Goal: Task Accomplishment & Management: Use online tool/utility

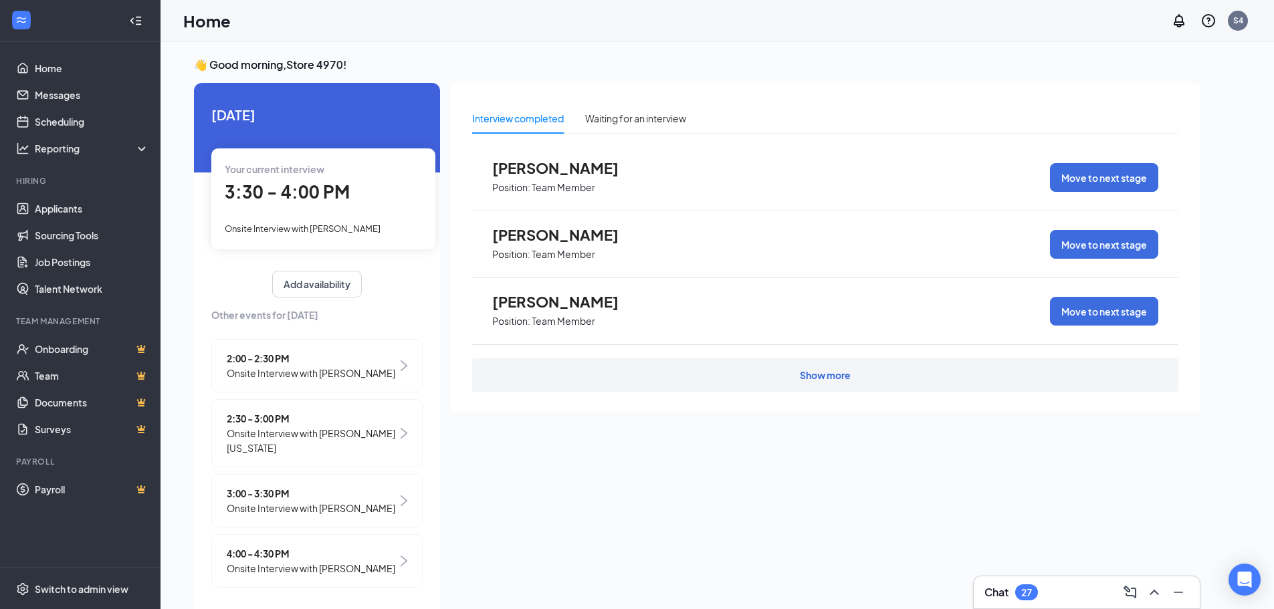
click at [340, 191] on span "3:30 - 4:00 PM" at bounding box center [287, 192] width 125 height 22
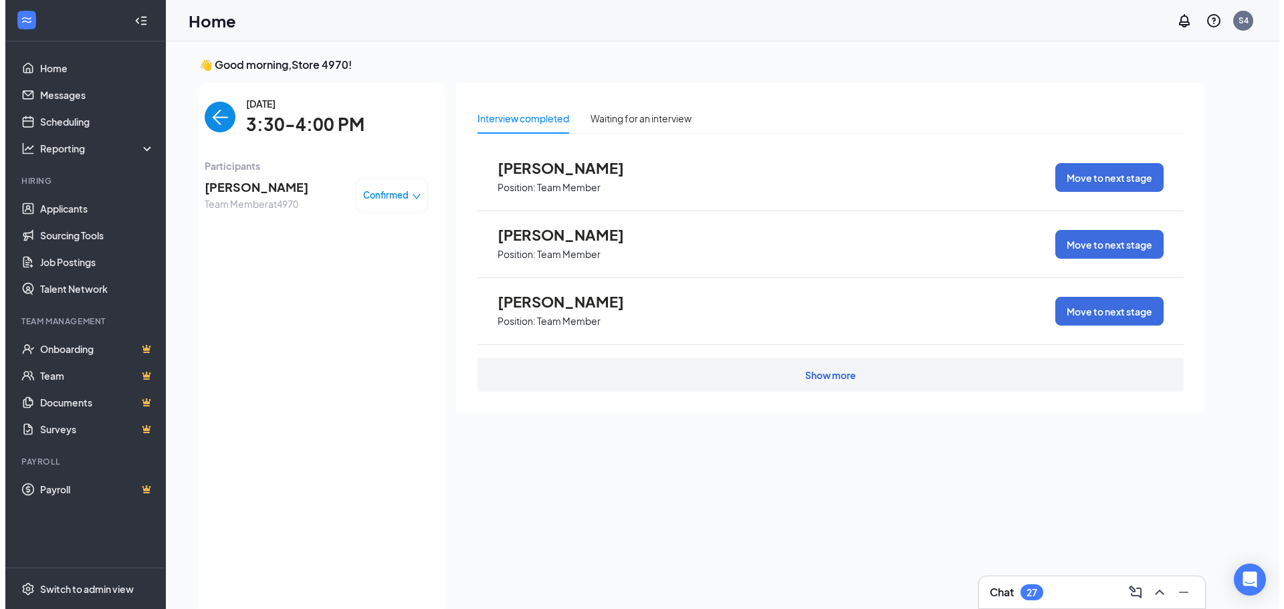
scroll to position [5, 0]
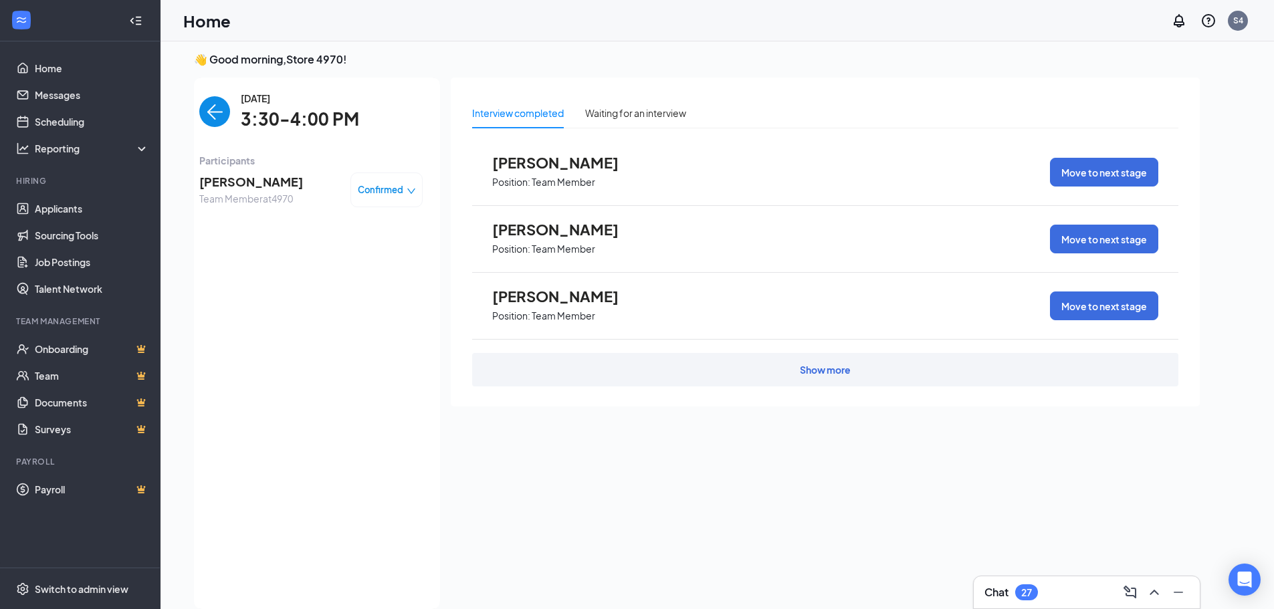
click at [244, 179] on span "[PERSON_NAME]" at bounding box center [251, 182] width 104 height 19
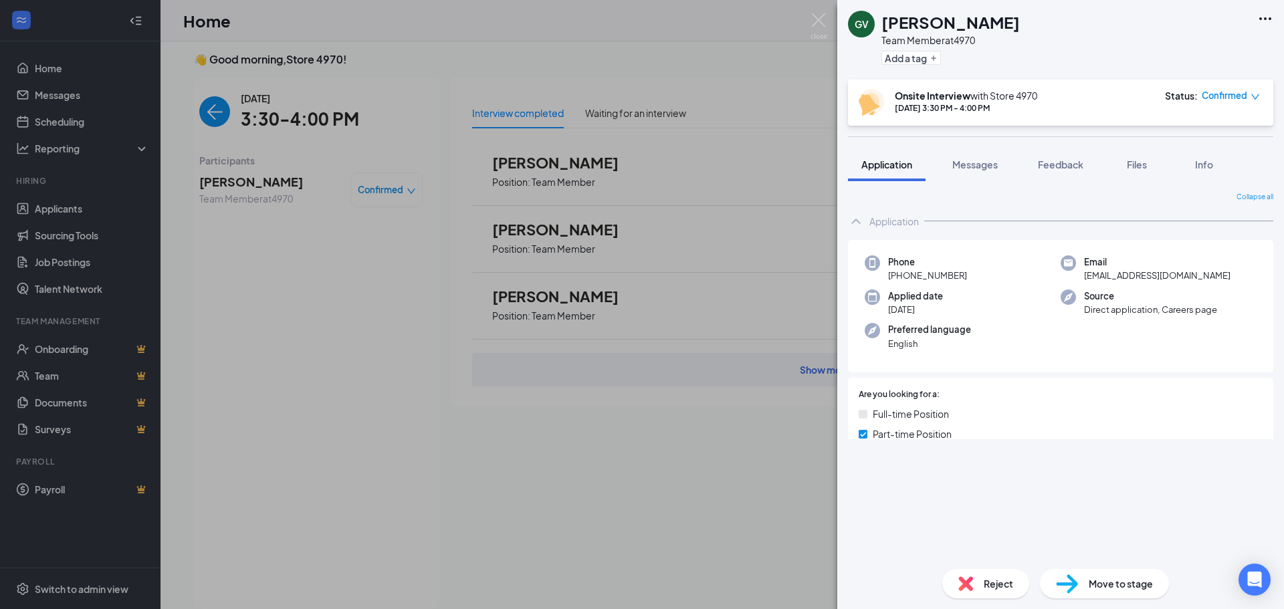
click at [1265, 10] on div "GV [PERSON_NAME] Team Member at 4970 Add a tag" at bounding box center [1060, 40] width 447 height 80
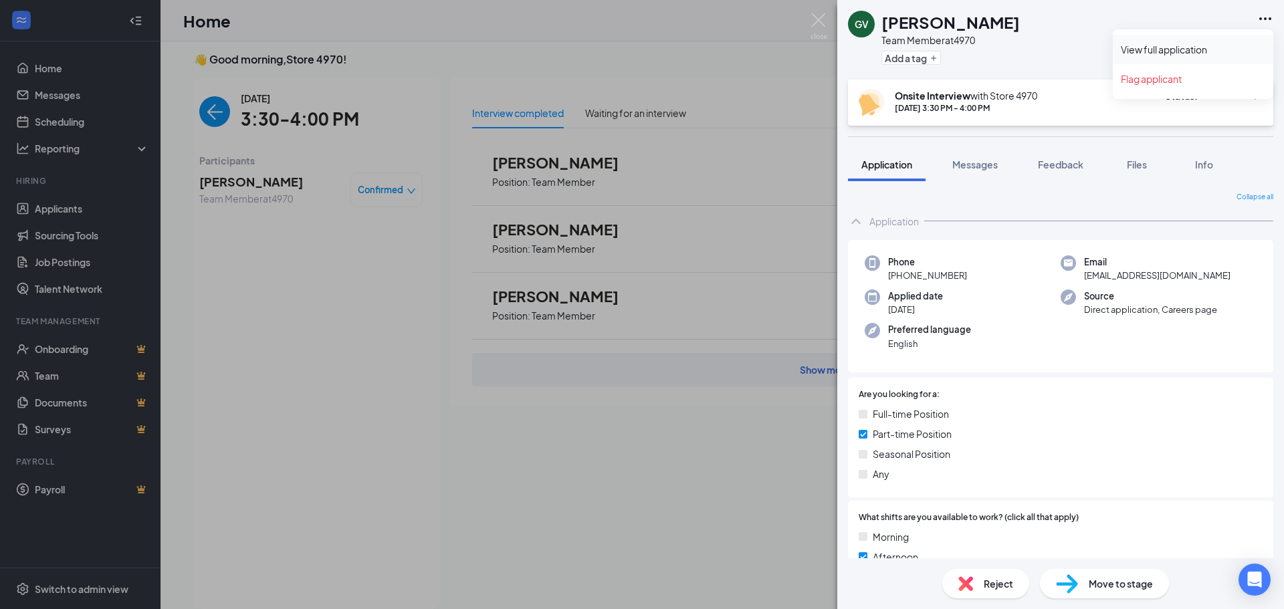
click at [1199, 50] on link "View full application" at bounding box center [1193, 49] width 144 height 13
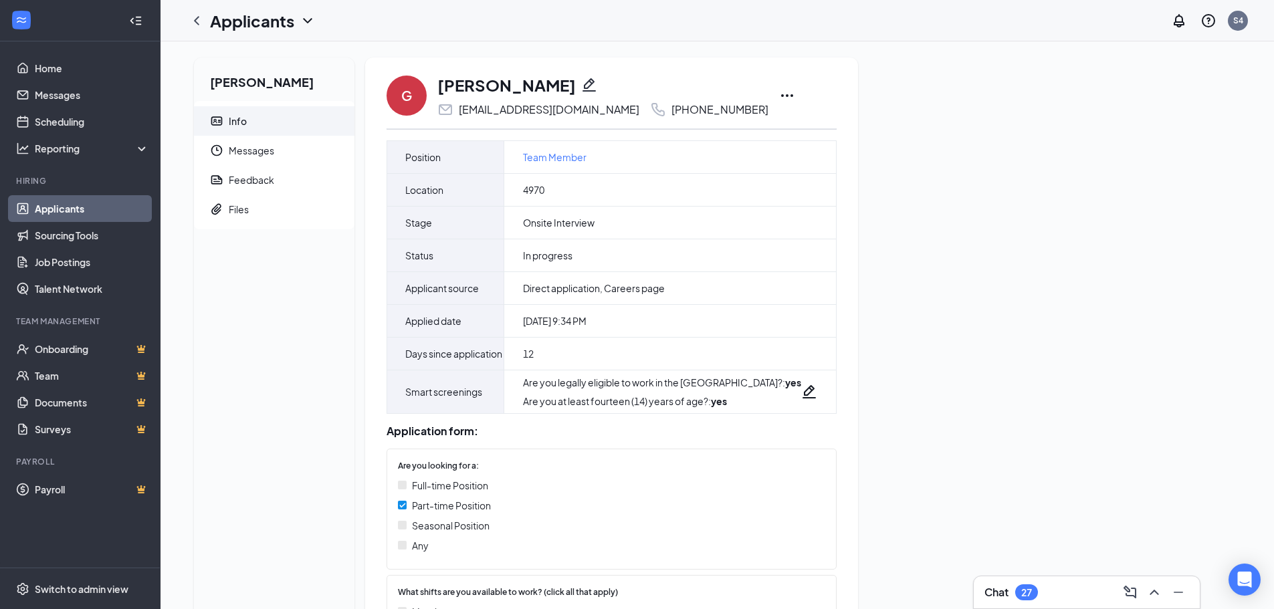
click at [795, 94] on icon "Ellipses" at bounding box center [787, 96] width 16 height 16
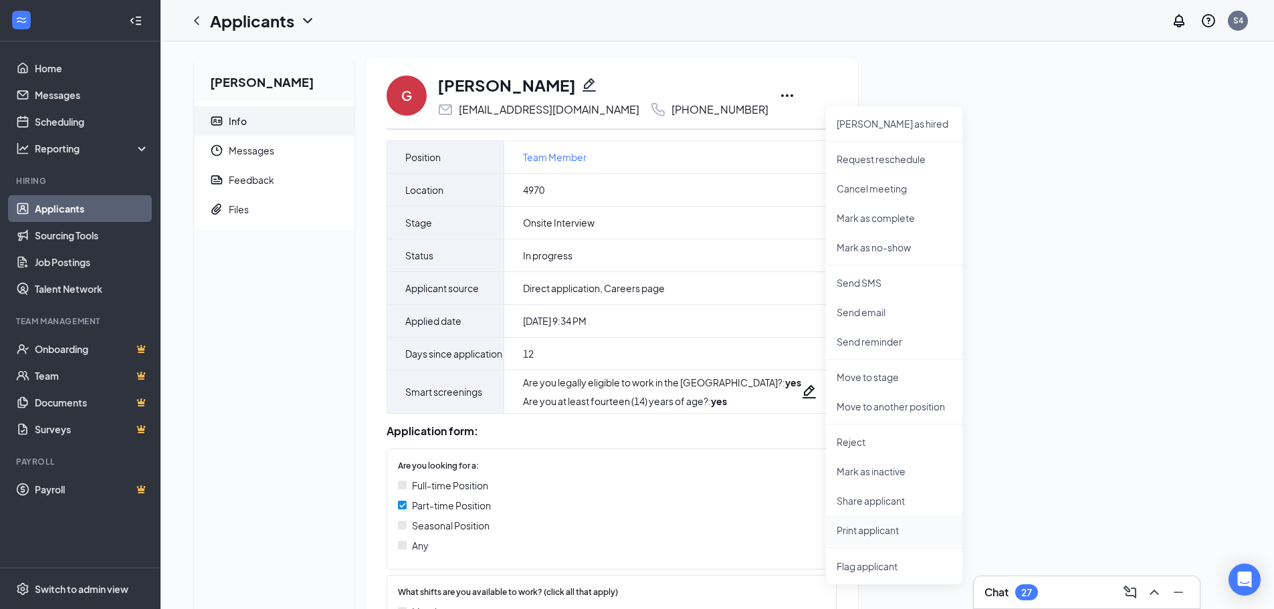
click at [875, 529] on p "Print applicant" at bounding box center [894, 530] width 115 height 13
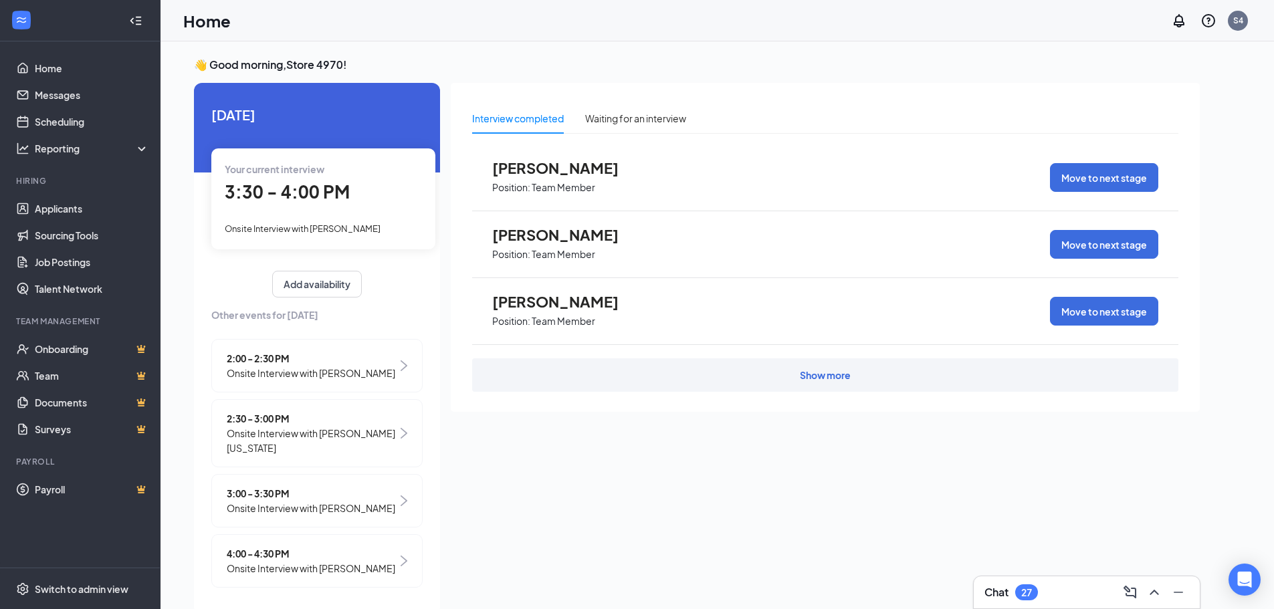
click at [303, 576] on span "Onsite Interview with [PERSON_NAME]" at bounding box center [311, 568] width 169 height 15
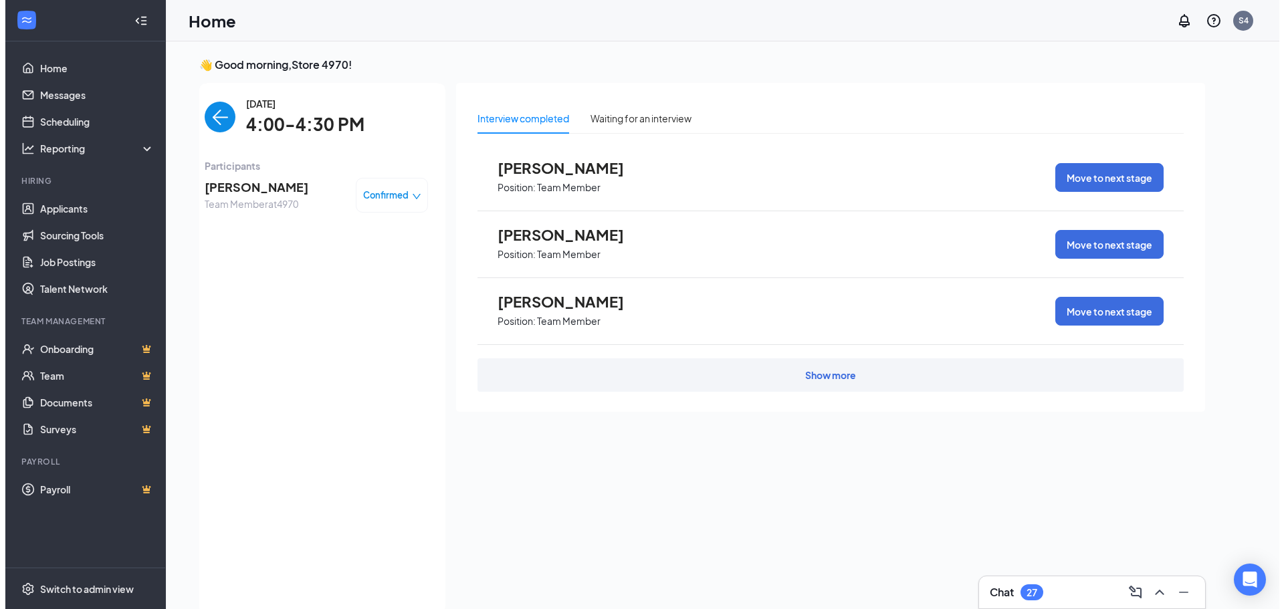
scroll to position [5, 0]
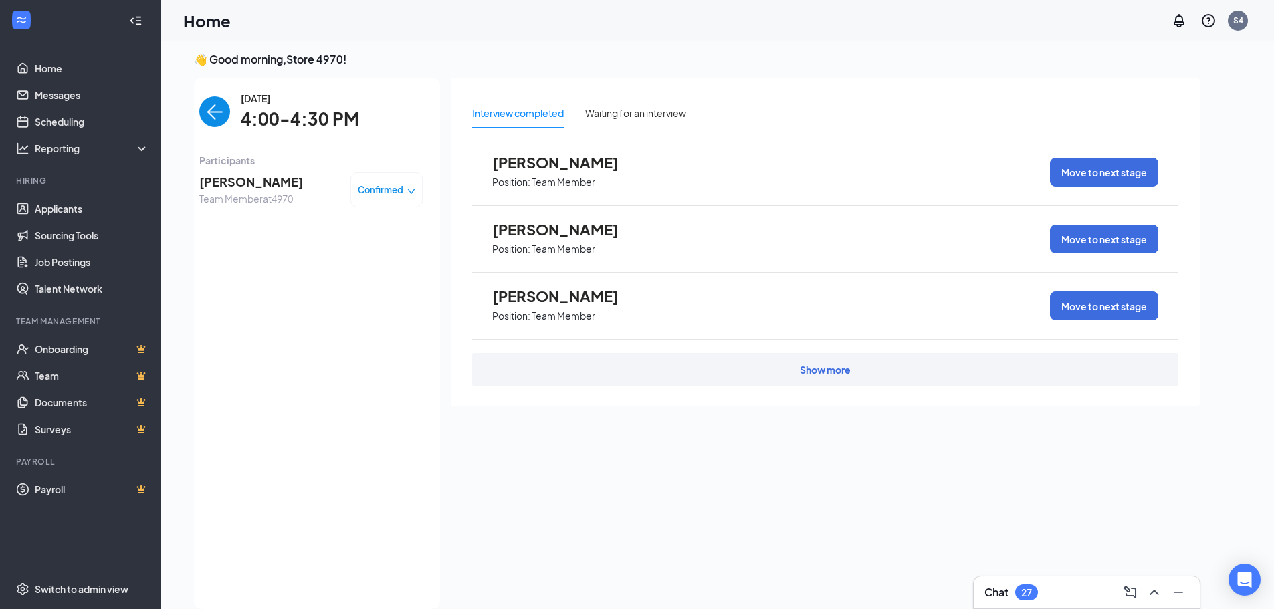
click at [225, 181] on span "[PERSON_NAME]" at bounding box center [251, 182] width 104 height 19
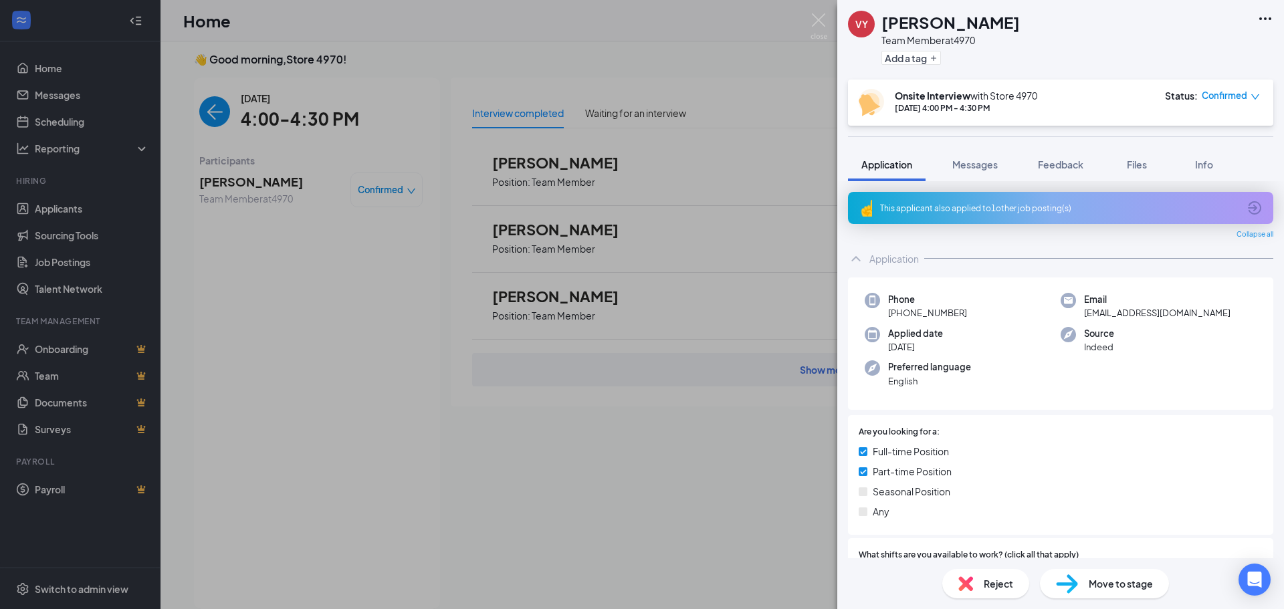
click at [1263, 18] on icon "Ellipses" at bounding box center [1265, 19] width 16 height 16
click at [1210, 43] on link "View full application" at bounding box center [1193, 49] width 144 height 13
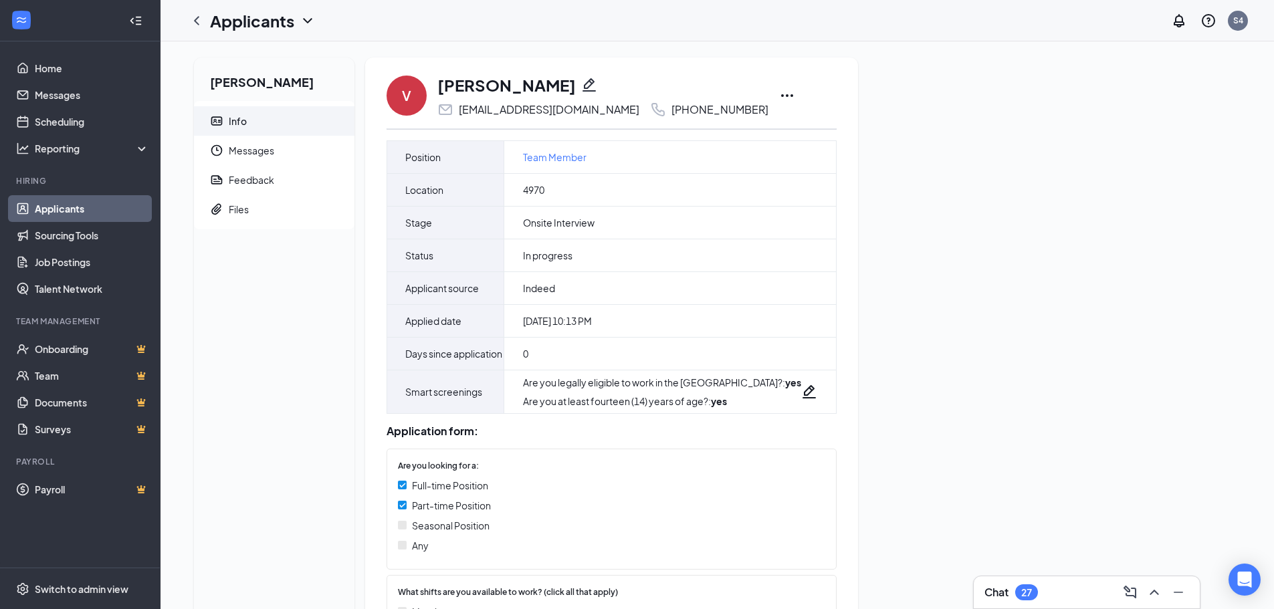
click at [779, 90] on icon "Ellipses" at bounding box center [787, 96] width 16 height 16
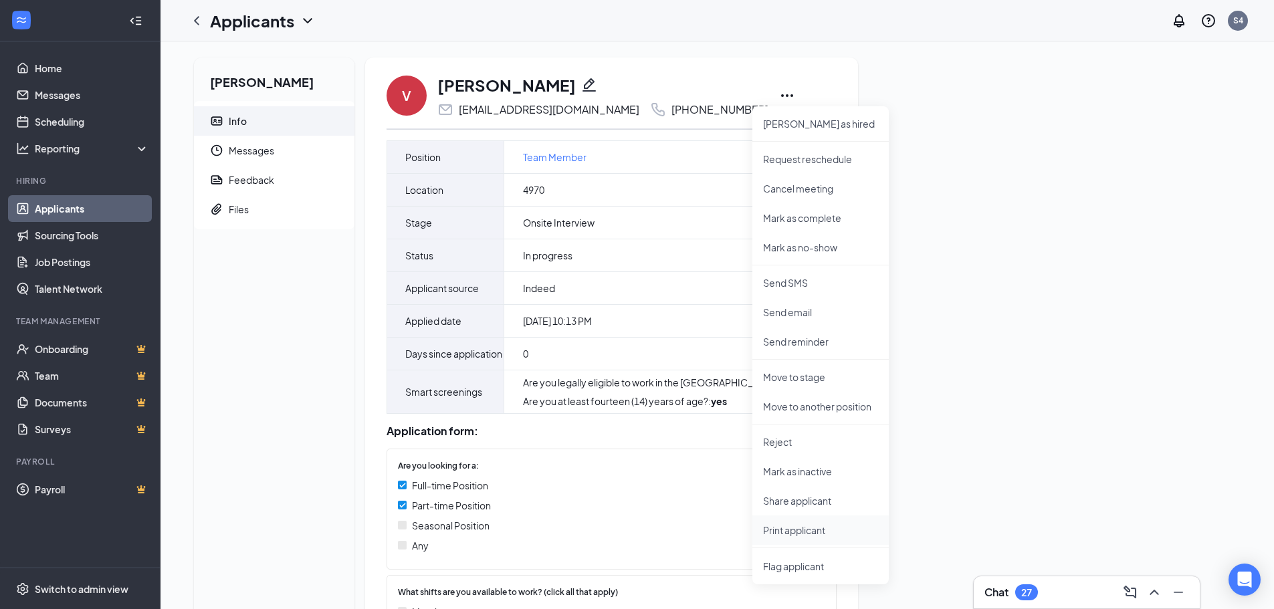
click at [806, 529] on p "Print applicant" at bounding box center [820, 530] width 115 height 13
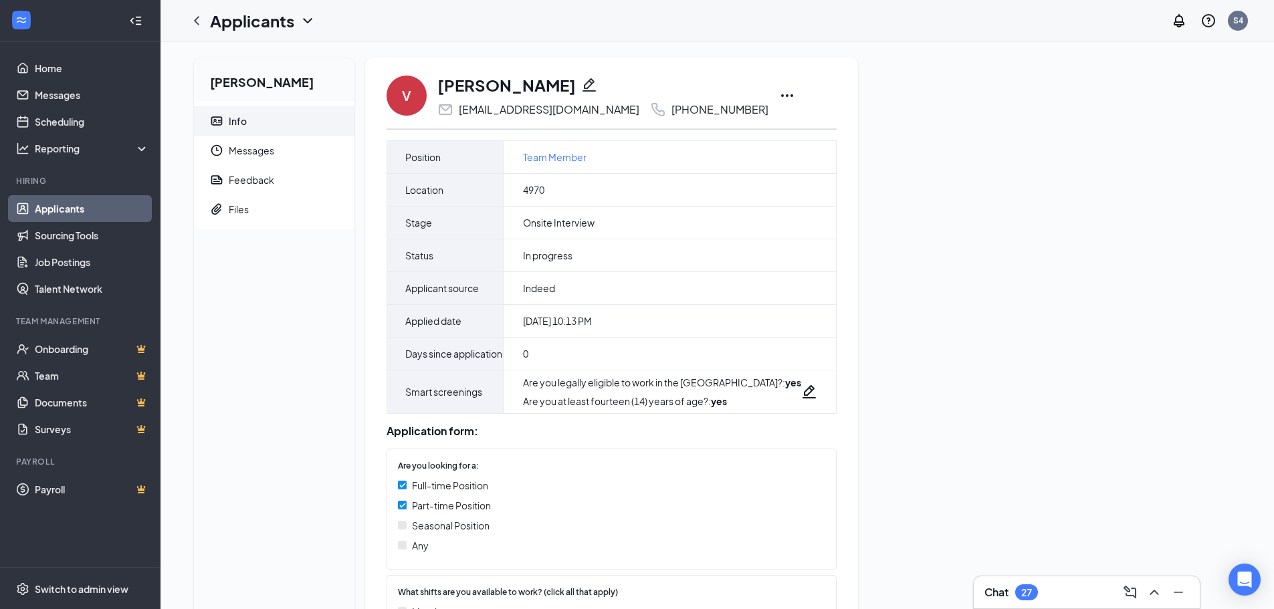
click at [931, 194] on div "vladamir yablonsky Info Messages Feedback Files V vladamir yablonsky yablonskyv…" at bounding box center [717, 575] width 1068 height 1035
